Goal: Task Accomplishment & Management: Manage account settings

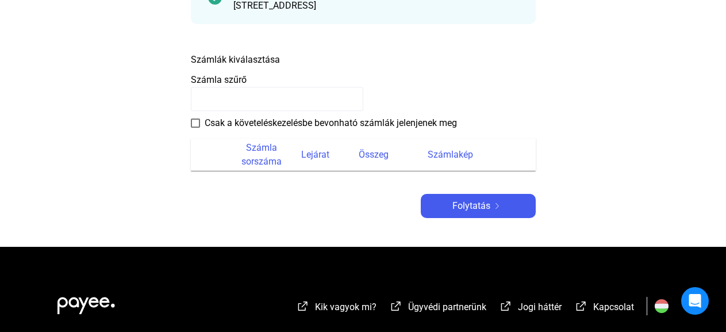
scroll to position [172, 0]
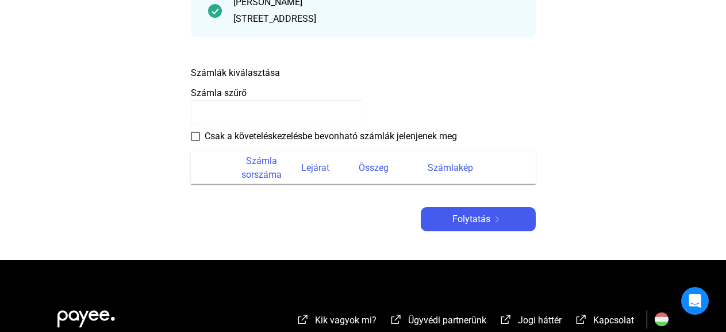
click at [220, 114] on input at bounding box center [277, 112] width 172 height 24
paste input "**********"
type input "**********"
click at [193, 136] on span at bounding box center [195, 136] width 9 height 9
drag, startPoint x: 277, startPoint y: 111, endPoint x: 140, endPoint y: 116, distance: 137.4
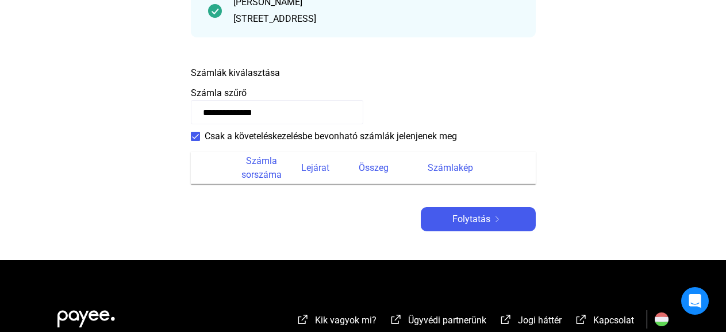
click at [140, 116] on main "**********" at bounding box center [363, 87] width 726 height 346
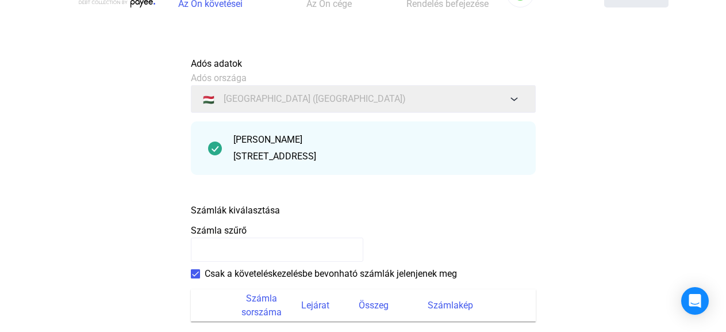
scroll to position [0, 0]
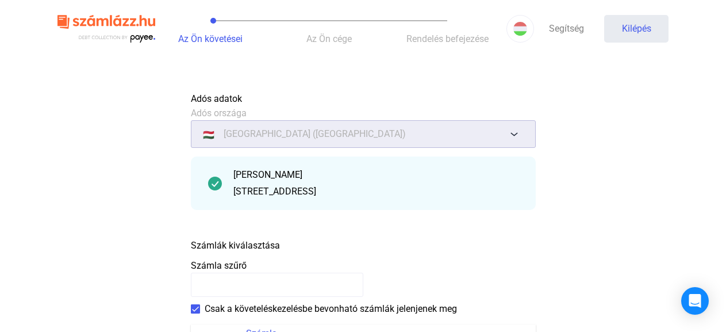
click at [300, 134] on font "[GEOGRAPHIC_DATA] ([GEOGRAPHIC_DATA])" at bounding box center [315, 133] width 182 height 11
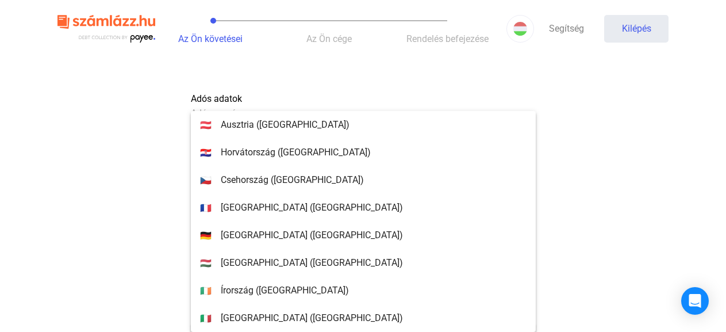
click at [267, 82] on div at bounding box center [363, 166] width 726 height 332
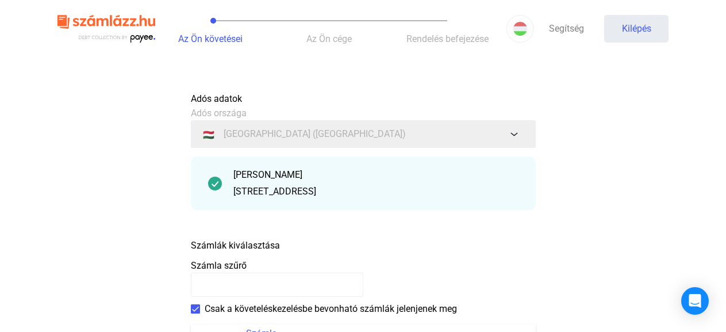
click at [211, 186] on img at bounding box center [215, 183] width 14 height 14
click at [259, 182] on div "[PERSON_NAME] [STREET_ADDRESS]" at bounding box center [375, 183] width 285 height 30
click at [266, 285] on input at bounding box center [277, 284] width 172 height 24
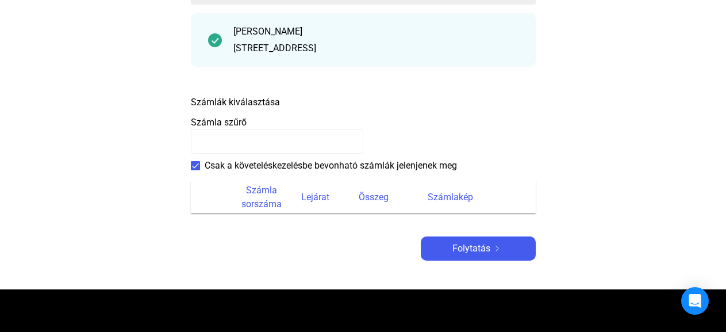
scroll to position [172, 0]
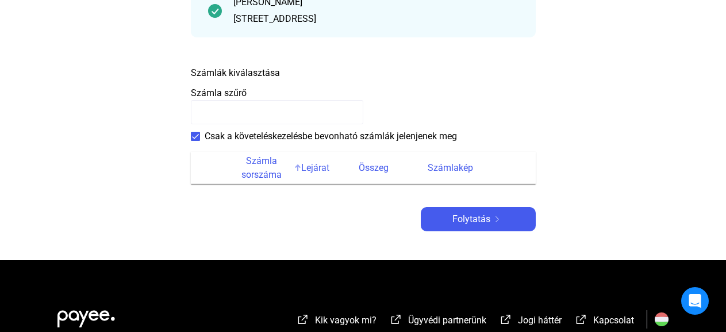
click at [263, 171] on font "Számla sorszáma" at bounding box center [261, 167] width 40 height 25
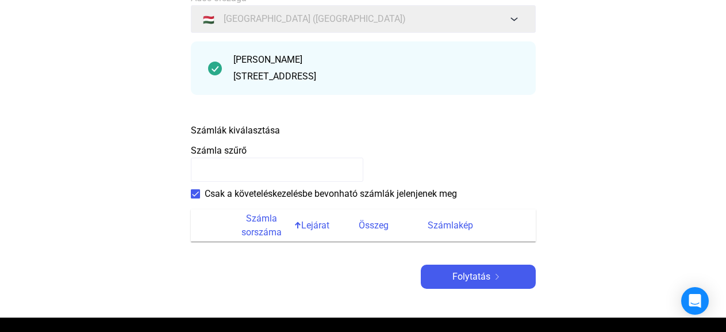
scroll to position [0, 0]
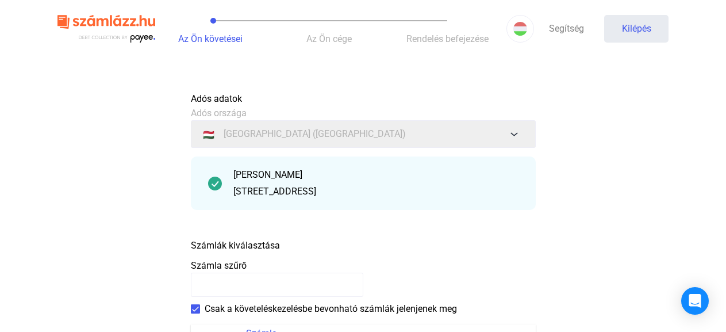
click at [187, 46] on button "Az Ön követései" at bounding box center [210, 28] width 118 height 57
click at [631, 23] on font "Kilépés" at bounding box center [636, 28] width 29 height 11
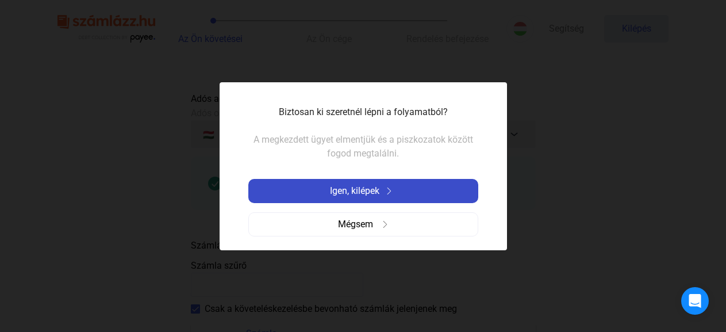
click at [358, 193] on font "Igen, kilépek" at bounding box center [354, 190] width 49 height 11
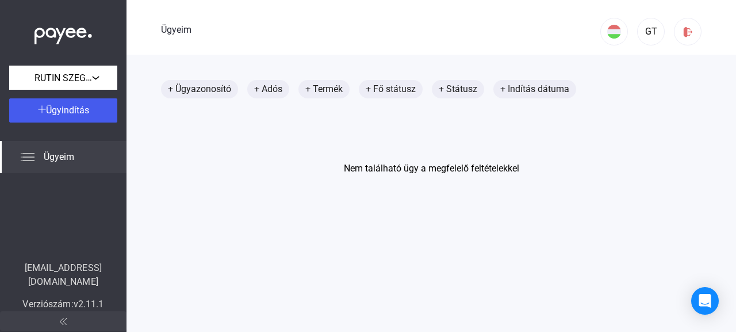
click at [48, 157] on font "Ügyeim" at bounding box center [59, 156] width 30 height 11
click at [60, 159] on font "Ügyeim" at bounding box center [59, 156] width 30 height 11
click at [192, 88] on font "+ Ügyazonosító" at bounding box center [199, 88] width 63 height 11
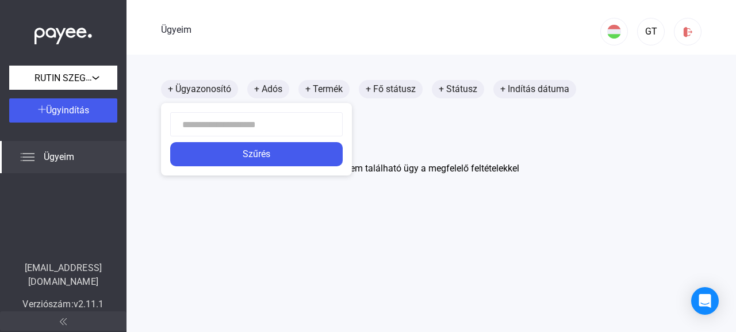
click at [259, 90] on div at bounding box center [368, 166] width 736 height 332
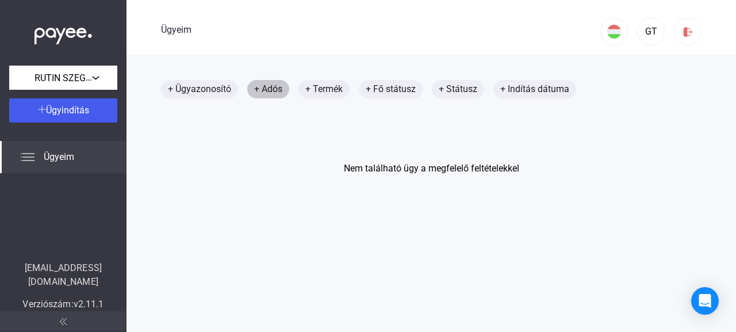
click at [259, 90] on font "+ Adós" at bounding box center [268, 88] width 28 height 11
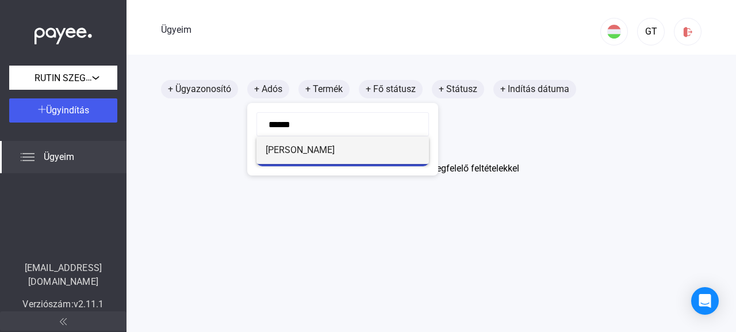
click at [311, 148] on font "[PERSON_NAME]" at bounding box center [300, 149] width 69 height 11
type input "**********"
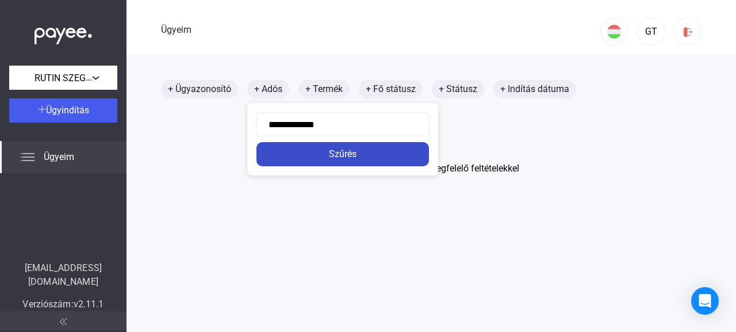
click at [361, 153] on div "Szűrés" at bounding box center [343, 154] width 166 height 14
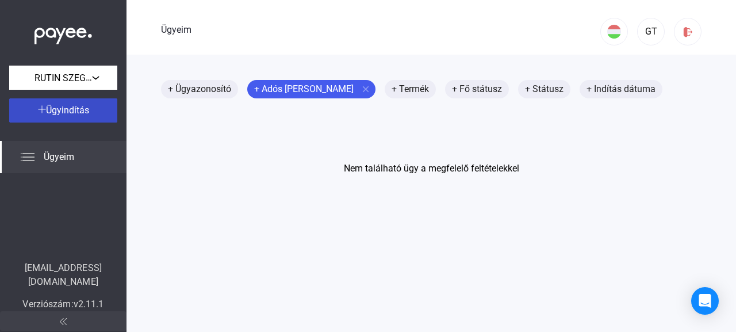
click at [72, 109] on font "Ügyindítás" at bounding box center [67, 110] width 43 height 11
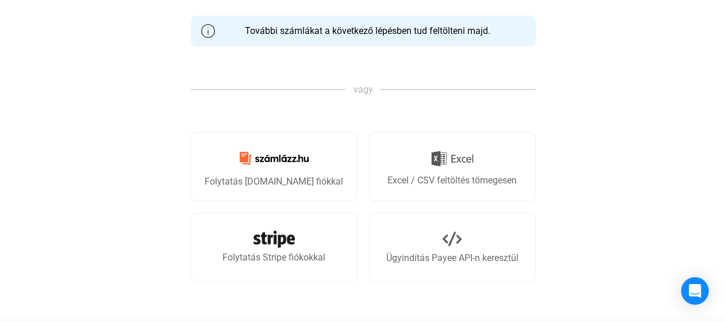
scroll to position [345, 0]
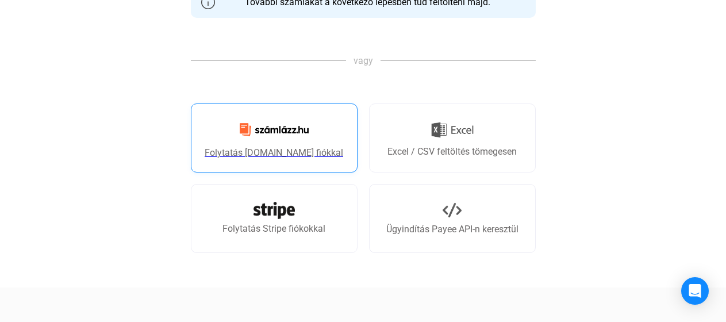
click at [276, 153] on font "Folytatás [DOMAIN_NAME] fiókkal" at bounding box center [274, 152] width 138 height 11
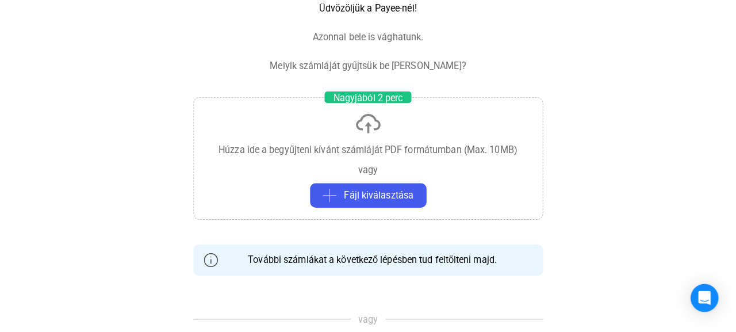
scroll to position [0, 0]
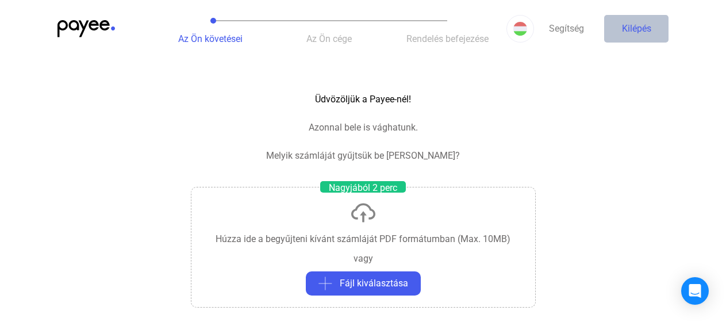
click at [636, 24] on font "Kilépés" at bounding box center [636, 28] width 29 height 11
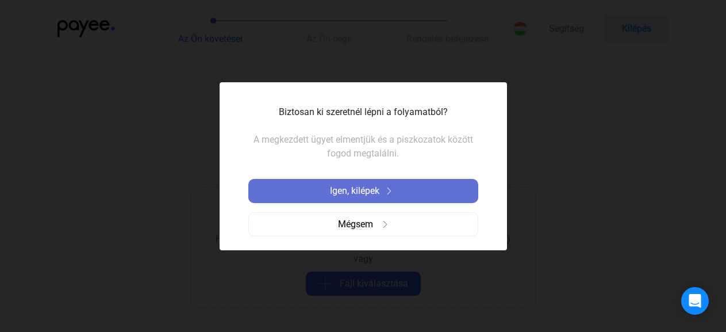
click at [375, 188] on font "Igen, kilépek" at bounding box center [354, 190] width 49 height 11
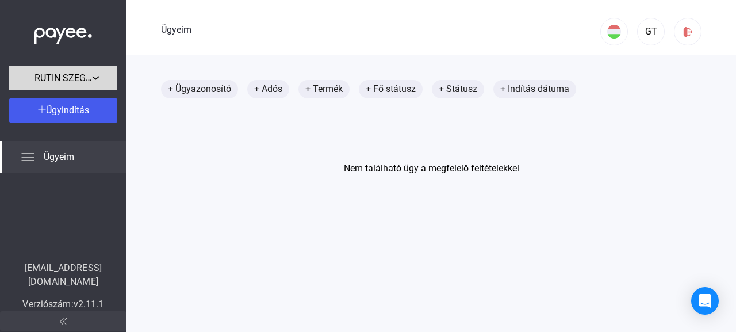
click at [70, 76] on font "RUTIN SZEGED Bt." at bounding box center [72, 77] width 76 height 11
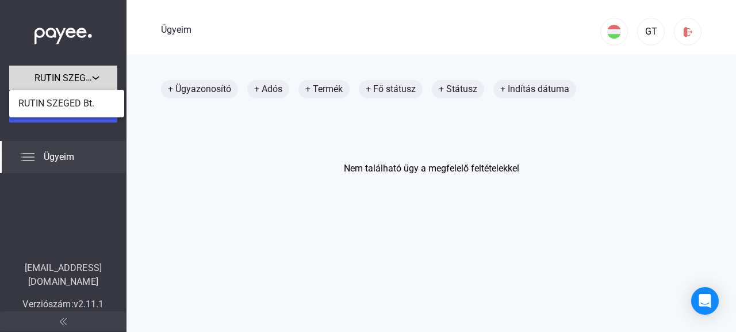
click at [70, 76] on div at bounding box center [368, 166] width 736 height 332
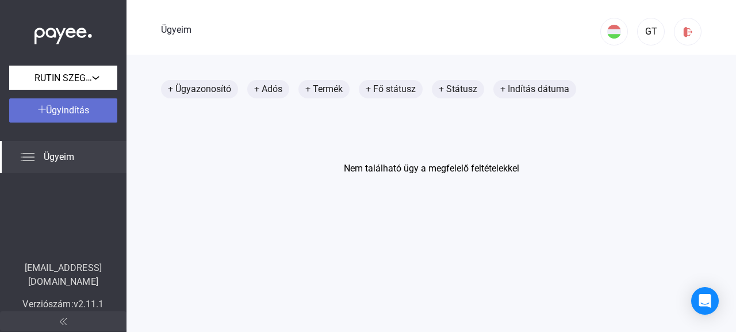
click at [80, 113] on font "Ügyindítás" at bounding box center [67, 110] width 43 height 11
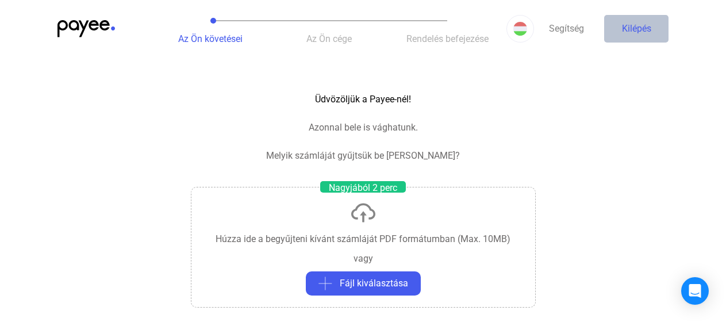
click at [654, 32] on button "Kilépés" at bounding box center [636, 29] width 64 height 28
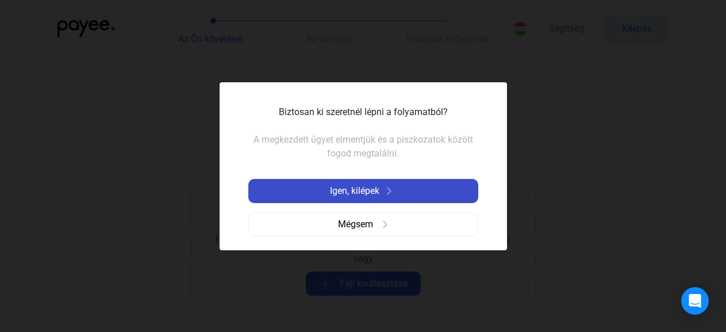
click at [364, 187] on font "Igen, kilépek" at bounding box center [354, 190] width 49 height 11
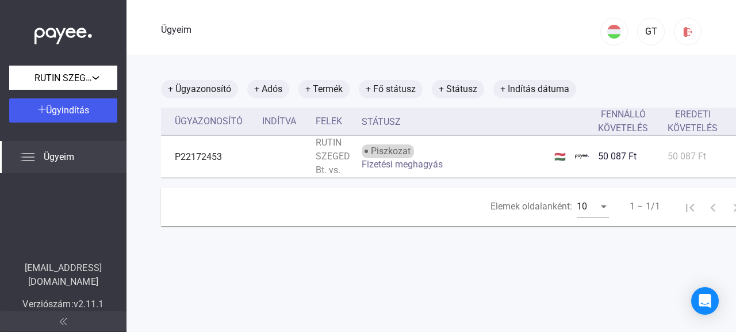
click at [39, 157] on div "Ügyeim" at bounding box center [63, 157] width 126 height 32
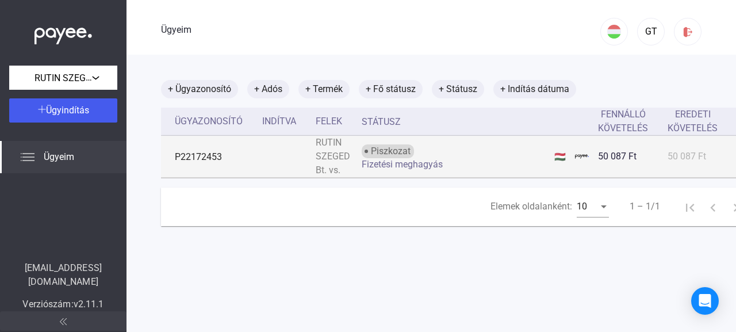
click at [466, 156] on div "Piszkozat Fizetési meghagyás" at bounding box center [452, 156] width 183 height 25
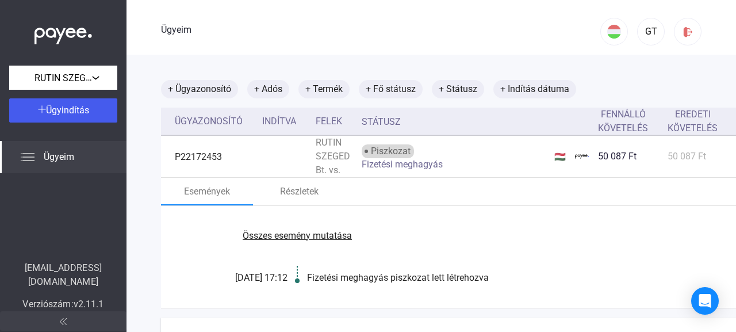
scroll to position [57, 0]
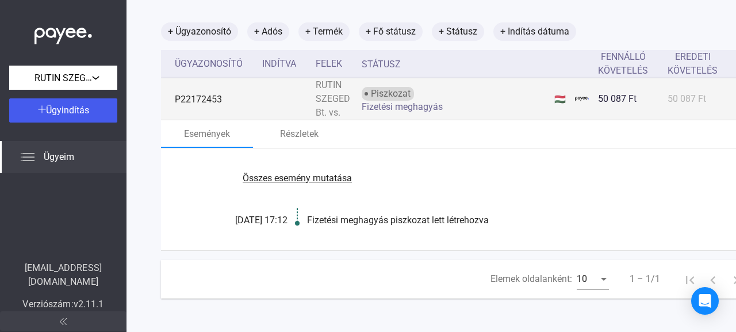
click at [194, 105] on td "P22172453" at bounding box center [209, 99] width 97 height 42
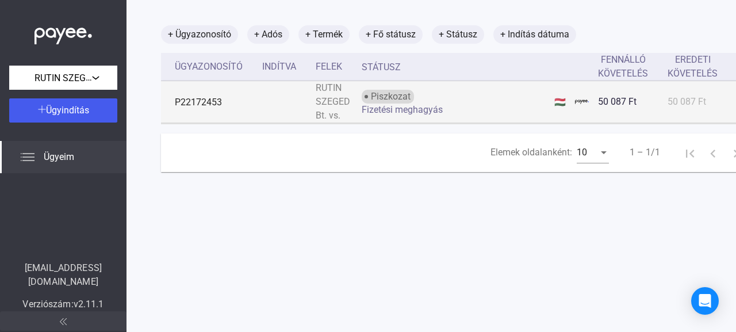
scroll to position [55, 0]
click at [237, 106] on td "P22172453" at bounding box center [209, 102] width 97 height 42
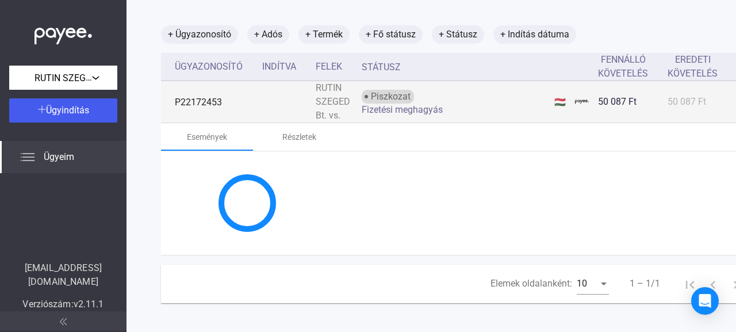
scroll to position [57, 0]
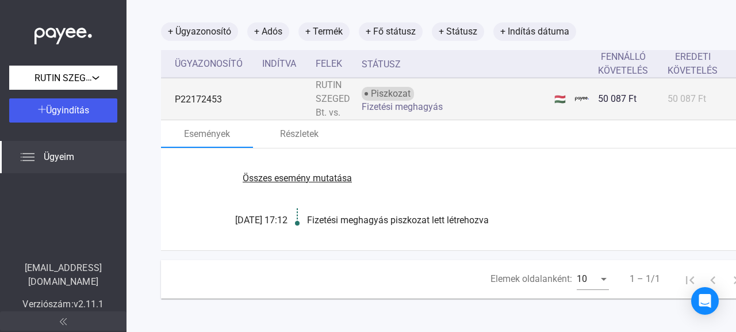
drag, startPoint x: 255, startPoint y: 104, endPoint x: 251, endPoint y: 98, distance: 7.0
click at [251, 98] on td "P22172453" at bounding box center [209, 99] width 97 height 42
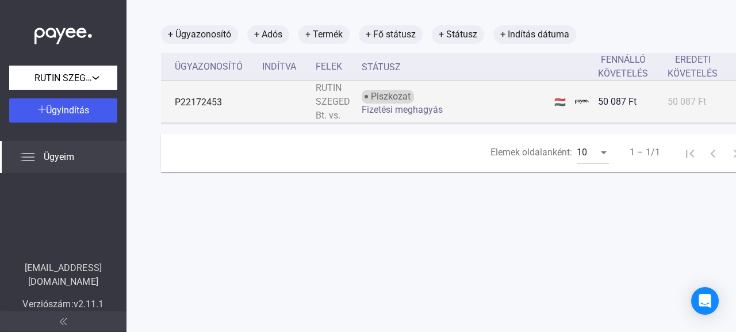
scroll to position [55, 0]
click at [255, 98] on td "P22172453" at bounding box center [209, 102] width 97 height 42
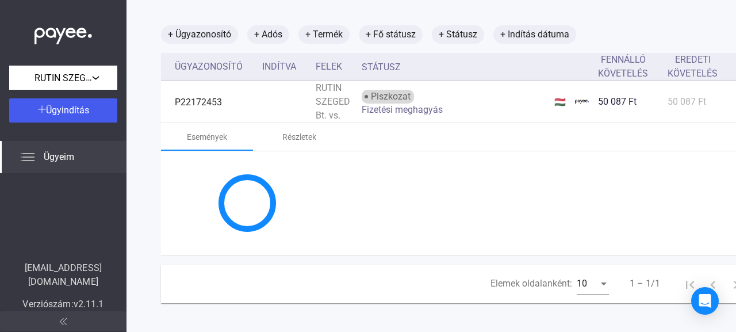
scroll to position [57, 0]
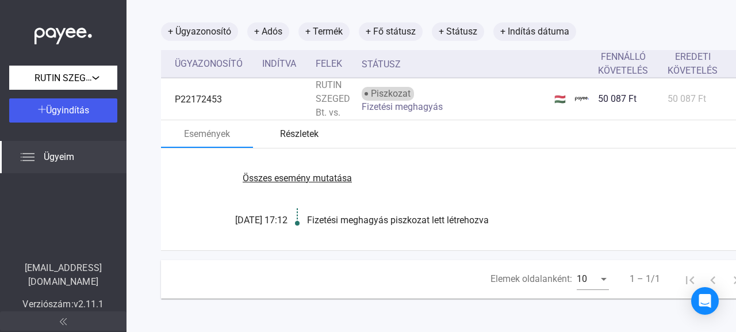
click at [298, 136] on font "Részletek" at bounding box center [299, 133] width 39 height 11
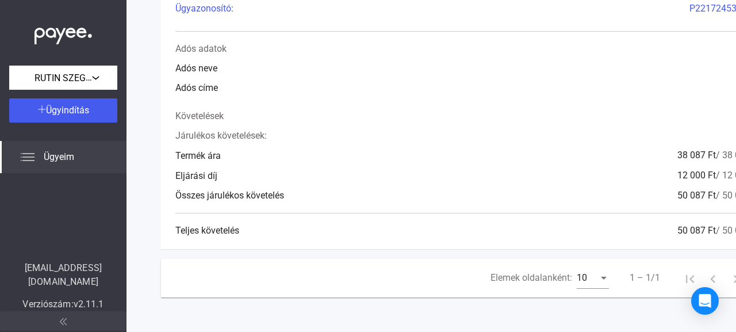
scroll to position [230, 0]
drag, startPoint x: 494, startPoint y: 159, endPoint x: 370, endPoint y: 160, distance: 123.6
click at [370, 168] on div "Eljárási díj 12 000 Ft / 12 000 Ft" at bounding box center [467, 175] width 585 height 14
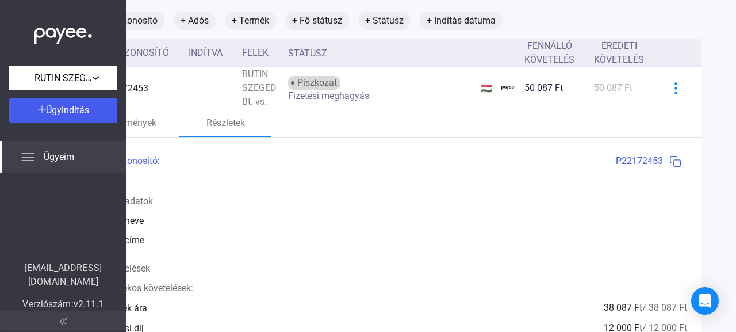
scroll to position [58, 79]
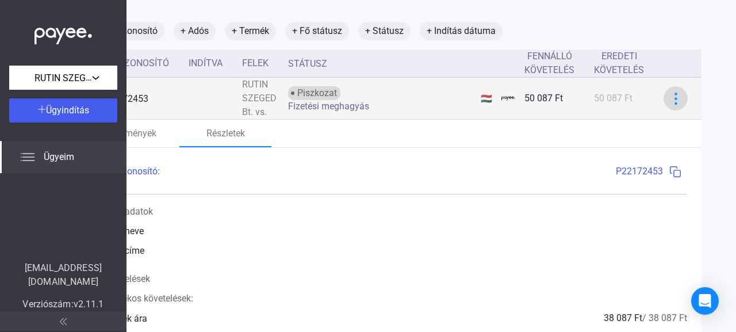
click at [669, 101] on img at bounding box center [675, 99] width 12 height 12
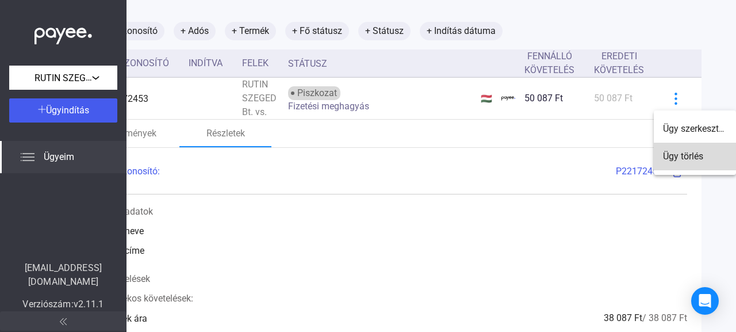
click at [682, 155] on font "Ügy törlés" at bounding box center [683, 156] width 40 height 11
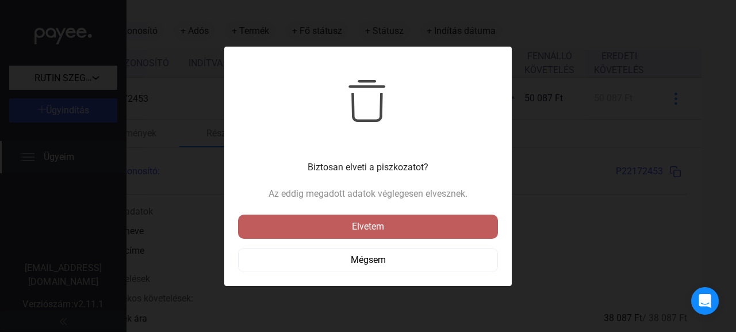
click at [378, 226] on font "Elvetem" at bounding box center [368, 226] width 32 height 11
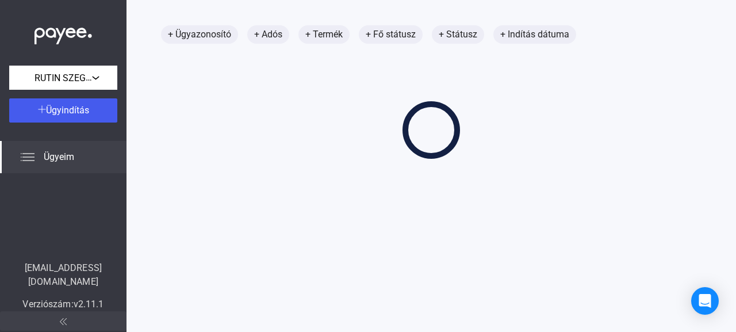
scroll to position [55, 0]
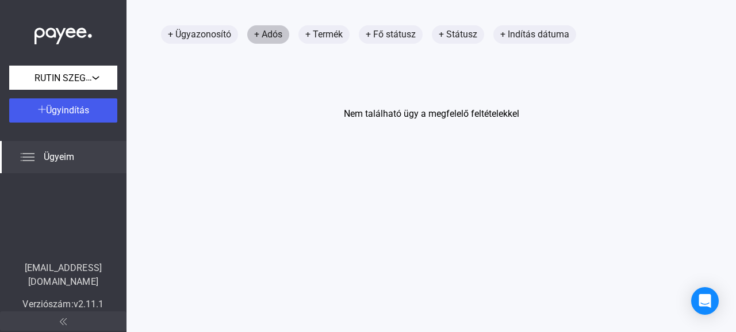
click at [272, 35] on font "+ Adós" at bounding box center [268, 34] width 28 height 11
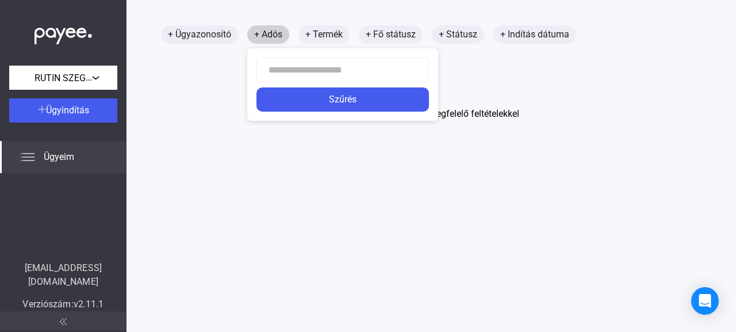
click at [272, 35] on div at bounding box center [368, 166] width 736 height 332
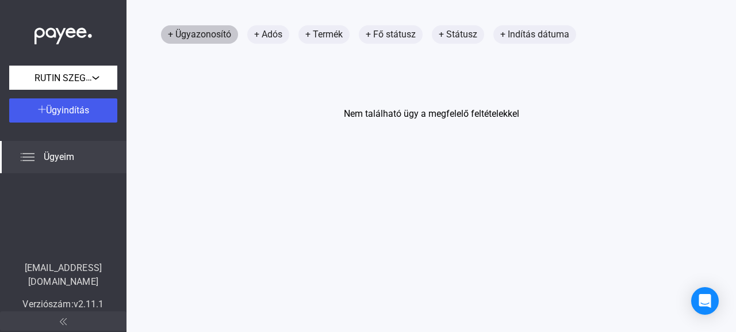
click at [213, 30] on font "+ Ügyazonosító" at bounding box center [199, 34] width 63 height 11
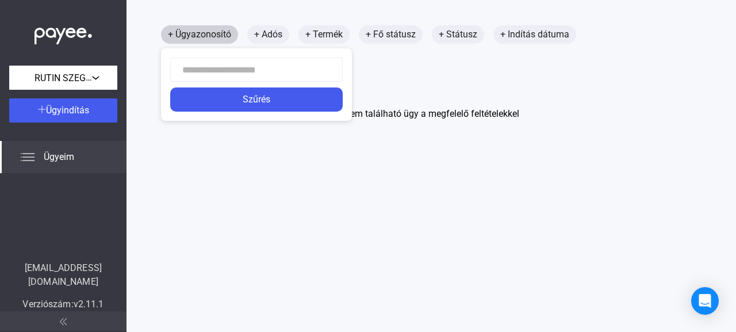
click at [213, 30] on div at bounding box center [368, 166] width 736 height 332
